Goal: Task Accomplishment & Management: Manage account settings

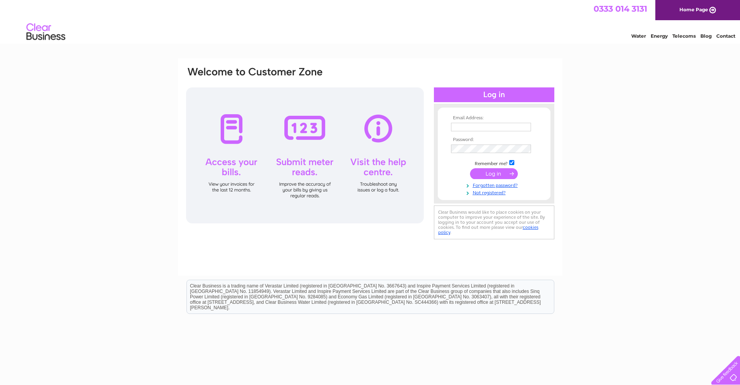
click at [466, 122] on td at bounding box center [494, 127] width 90 height 12
click at [468, 125] on input "text" at bounding box center [491, 127] width 81 height 9
type input "somershamgarage@hotmail.co.uk"
click at [476, 144] on td at bounding box center [494, 149] width 90 height 12
click at [497, 173] on input "submit" at bounding box center [494, 173] width 48 height 11
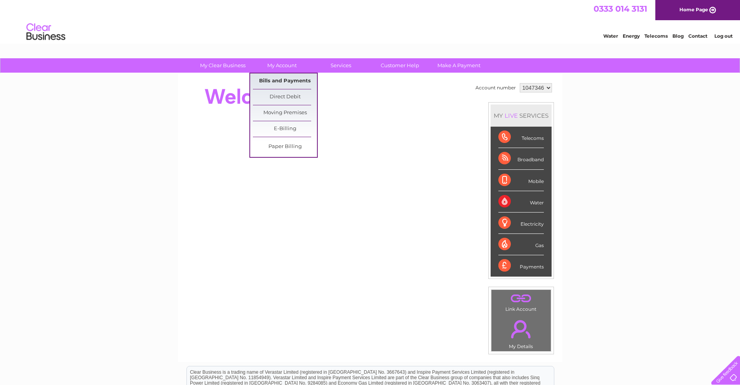
click at [281, 81] on link "Bills and Payments" at bounding box center [285, 81] width 64 height 16
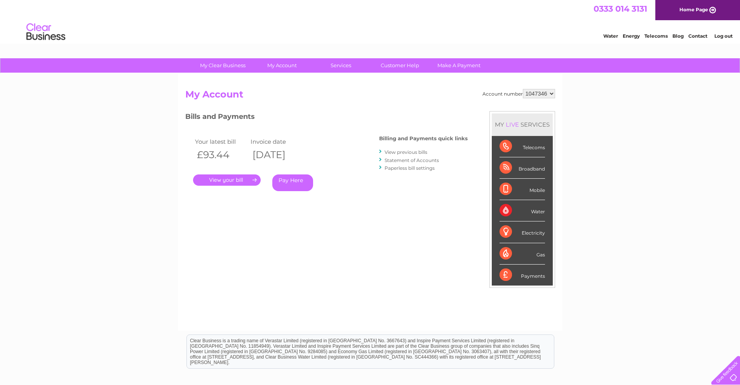
click at [228, 179] on link "." at bounding box center [227, 180] width 68 height 11
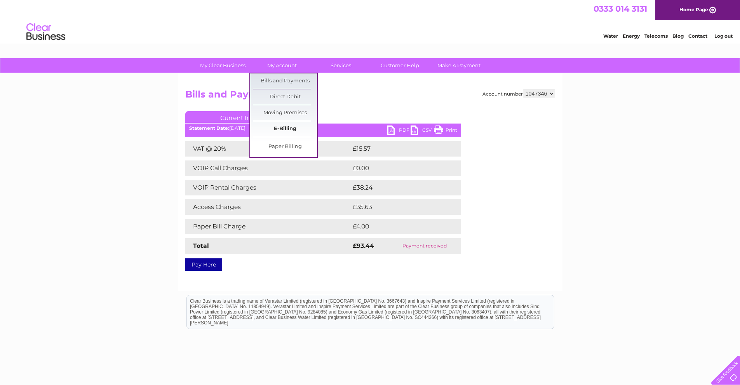
click at [292, 130] on link "E-Billing" at bounding box center [285, 129] width 64 height 16
click at [297, 80] on link "Bills and Payments" at bounding box center [285, 81] width 64 height 16
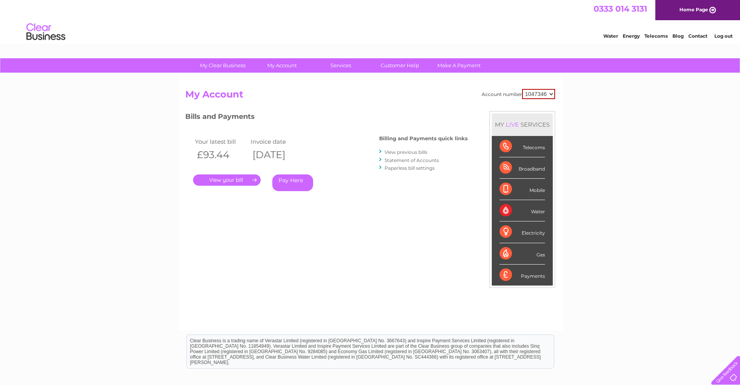
drag, startPoint x: 232, startPoint y: 179, endPoint x: 225, endPoint y: 176, distance: 7.8
click at [225, 176] on link "." at bounding box center [227, 180] width 68 height 11
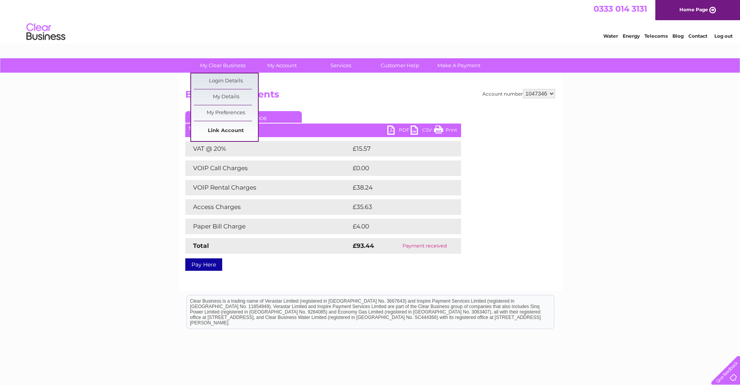
click at [231, 130] on link "Link Account" at bounding box center [226, 131] width 64 height 16
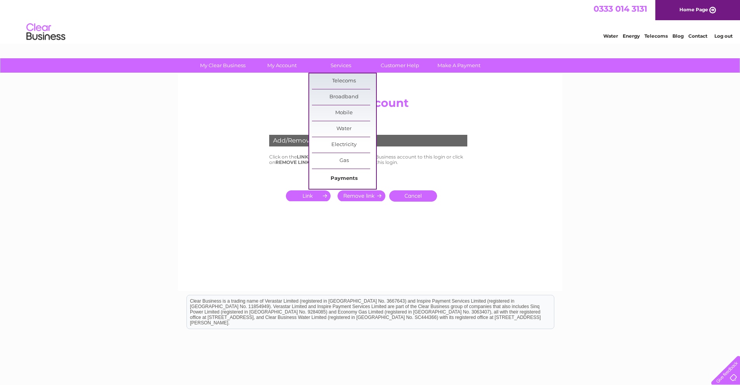
click at [343, 176] on link "Payments" at bounding box center [344, 179] width 64 height 16
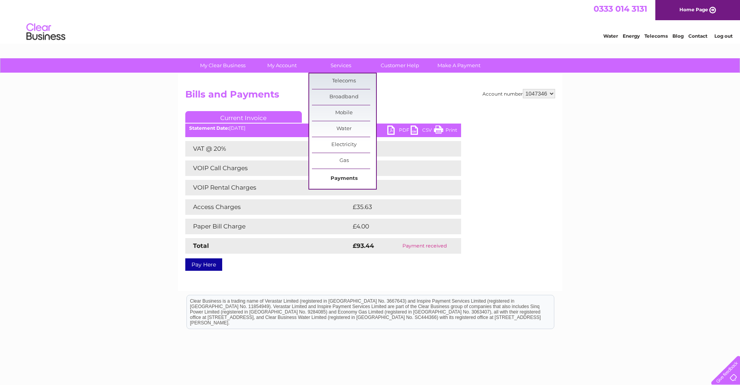
click at [351, 173] on link "Payments" at bounding box center [344, 179] width 64 height 16
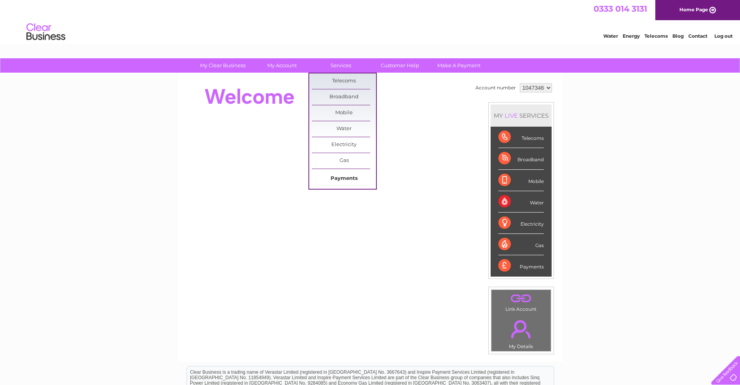
click at [353, 178] on link "Payments" at bounding box center [344, 179] width 64 height 16
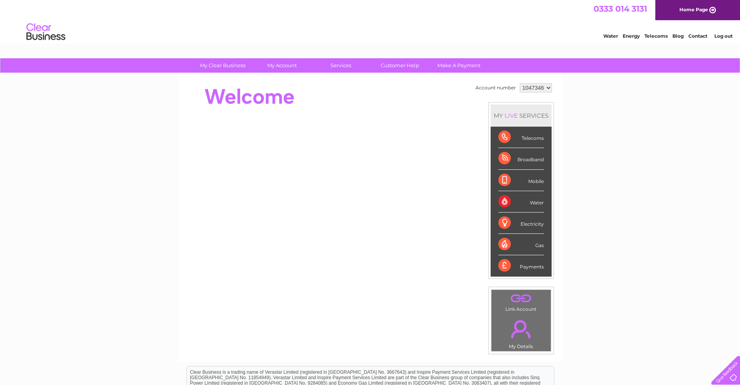
click at [717, 36] on link "Log out" at bounding box center [724, 36] width 18 height 6
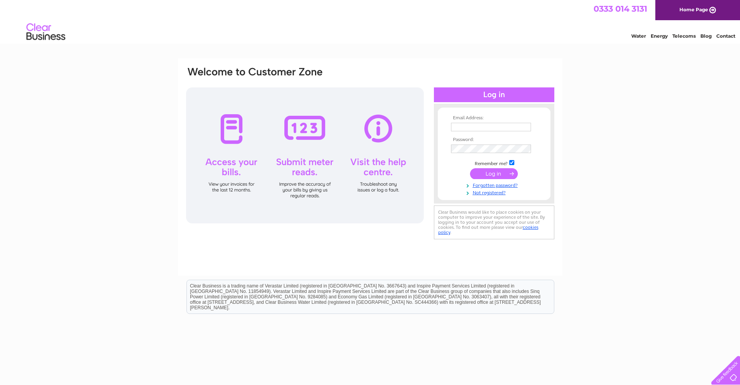
type input "[EMAIL_ADDRESS][DOMAIN_NAME]"
click at [487, 173] on input "submit" at bounding box center [494, 173] width 48 height 11
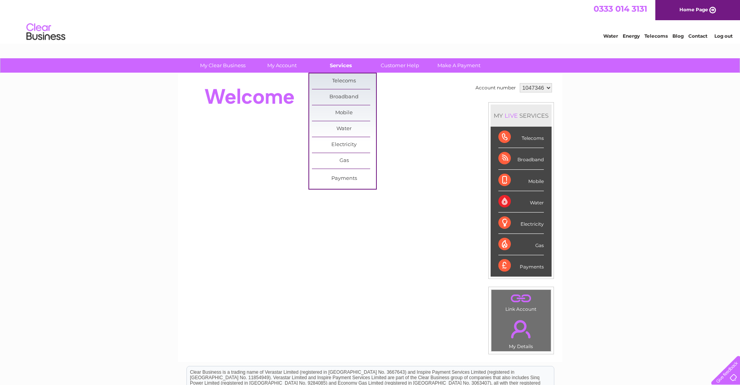
click at [341, 65] on link "Services" at bounding box center [341, 65] width 64 height 14
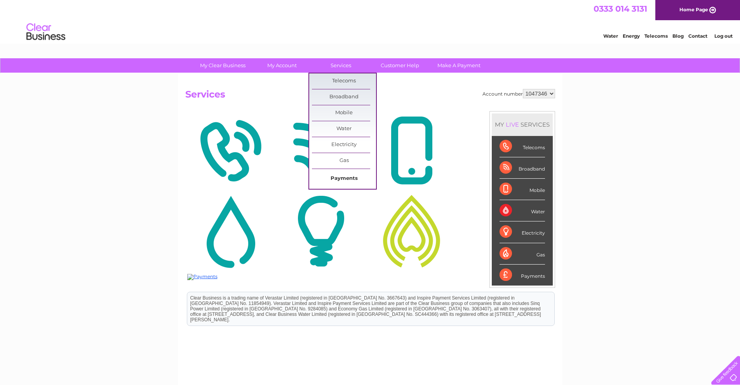
click at [347, 180] on link "Payments" at bounding box center [344, 179] width 64 height 16
click at [351, 142] on link "Electricity" at bounding box center [344, 145] width 64 height 16
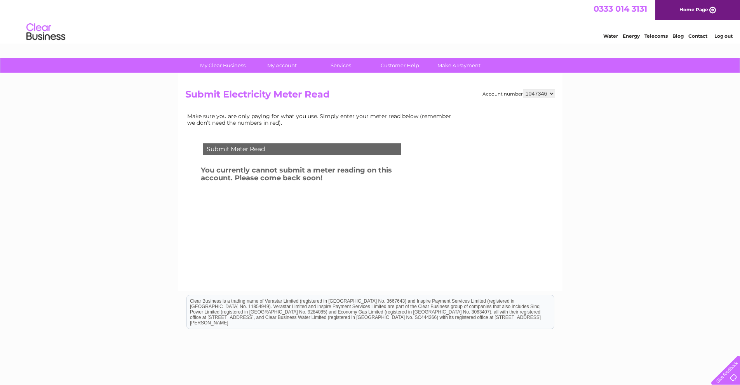
click at [290, 152] on div "Submit Meter Read" at bounding box center [302, 149] width 198 height 12
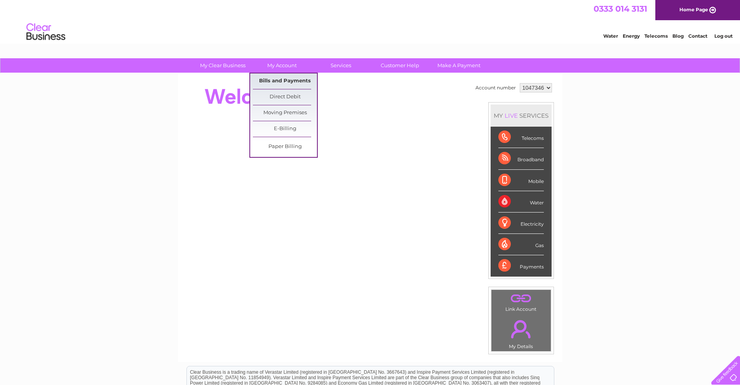
click at [279, 79] on link "Bills and Payments" at bounding box center [285, 81] width 64 height 16
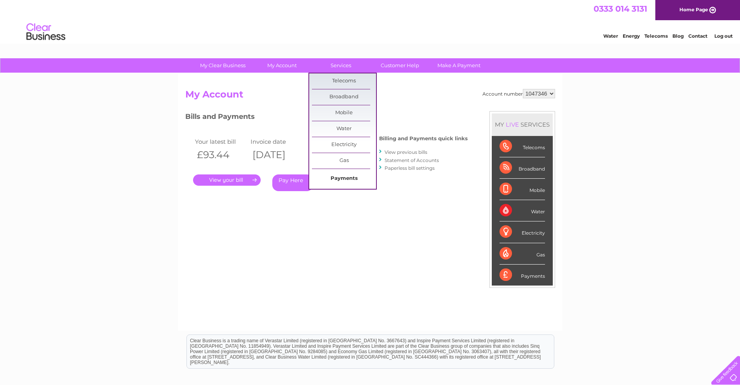
click at [347, 175] on link "Payments" at bounding box center [344, 179] width 64 height 16
